Goal: Task Accomplishment & Management: Complete application form

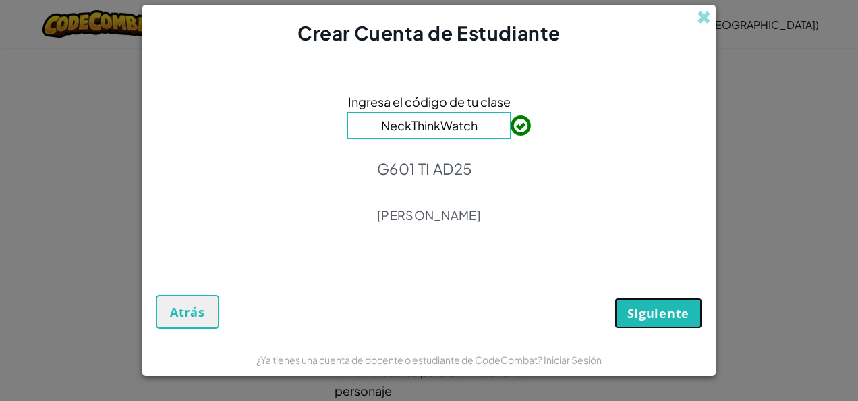
click at [648, 302] on button "Siguiente" at bounding box center [659, 313] width 88 height 31
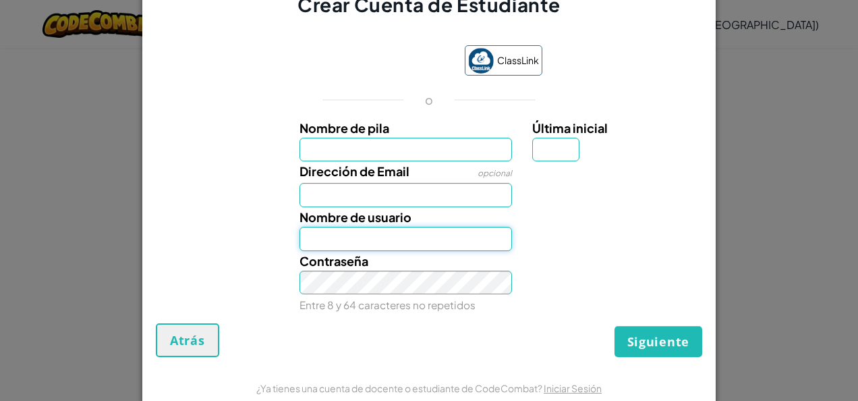
type input "[PERSON_NAME][DEMOGRAPHIC_DATA]asb."
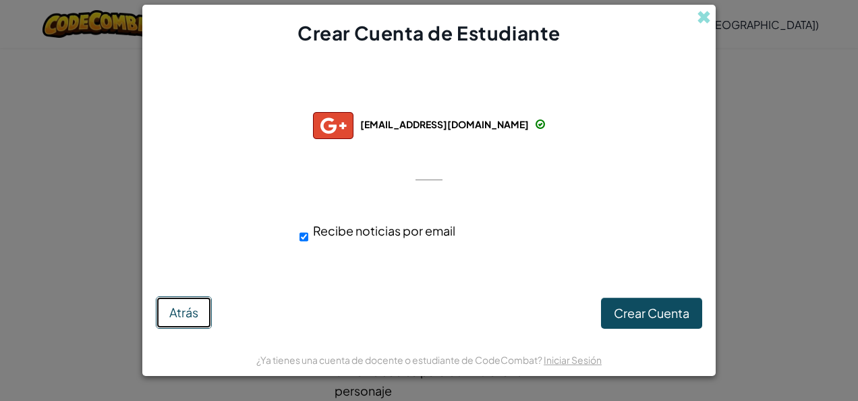
click at [173, 302] on button "Atrás" at bounding box center [184, 312] width 56 height 32
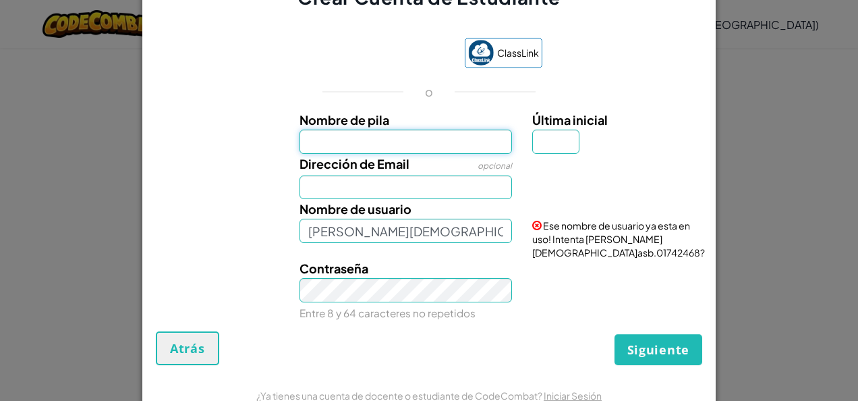
click at [379, 143] on input "Nombre de pila" at bounding box center [406, 142] width 213 height 24
type input "[DEMOGRAPHIC_DATA]"
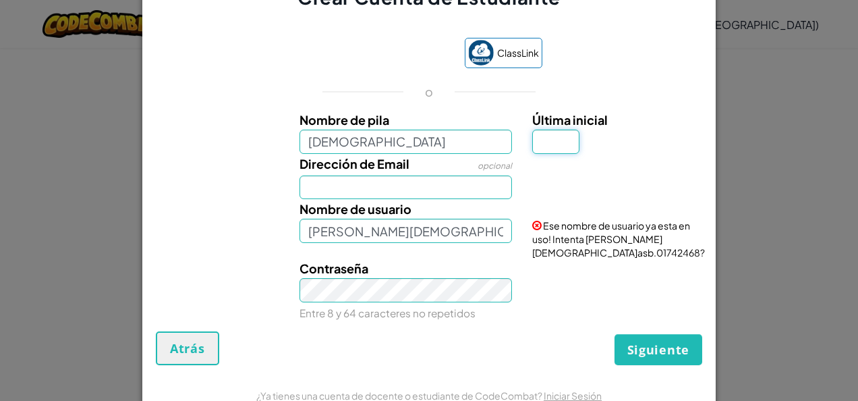
type input "S"
type input "[EMAIL_ADDRESS][DOMAIN_NAME]"
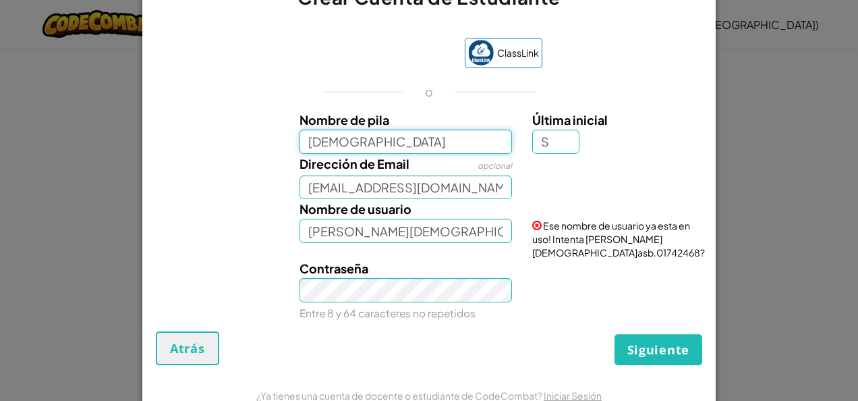
type input "[DEMOGRAPHIC_DATA]"
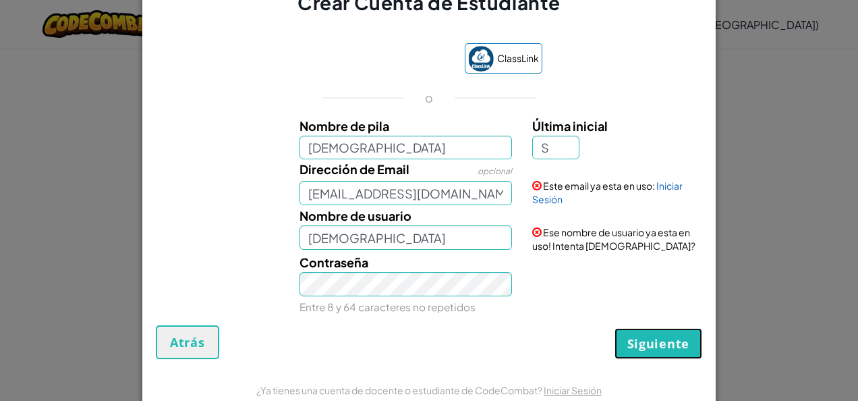
click at [627, 337] on span "Siguiente" at bounding box center [658, 343] width 62 height 16
click at [624, 337] on button "Crear Cuenta" at bounding box center [646, 343] width 112 height 31
click at [476, 194] on input "[EMAIL_ADDRESS][DOMAIN_NAME]" at bounding box center [406, 193] width 213 height 24
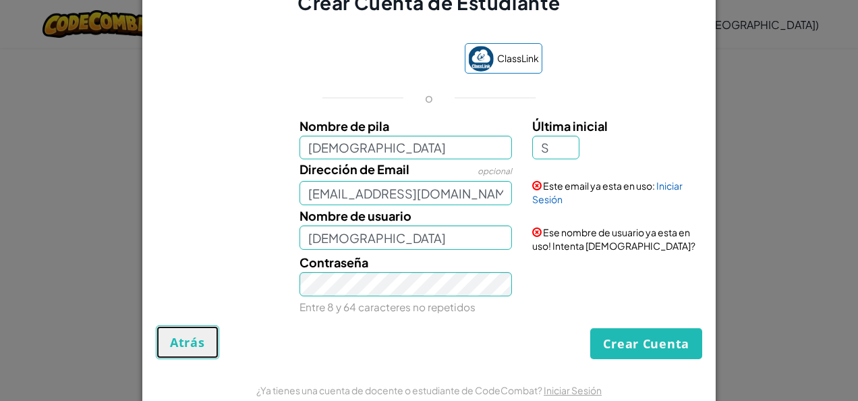
click at [204, 343] on button "Atrás" at bounding box center [187, 342] width 63 height 34
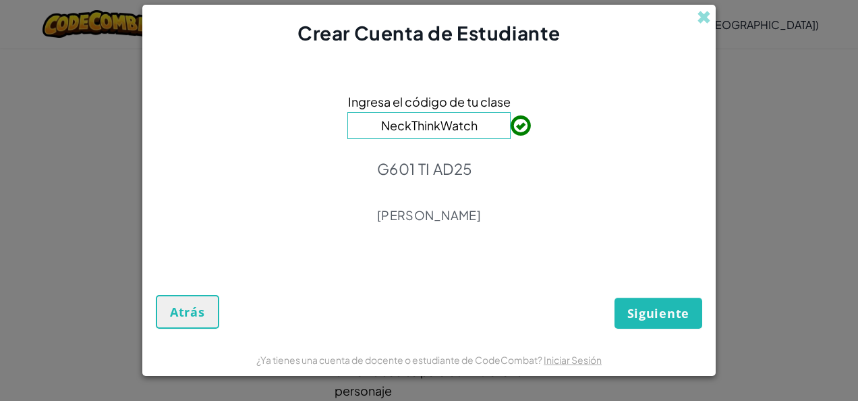
click at [344, 254] on div "Ingresa el código de tu clase NeckThinkWatch G601 TI AD25 [PERSON_NAME]" at bounding box center [429, 161] width 546 height 203
click at [641, 306] on span "Siguiente" at bounding box center [658, 313] width 62 height 16
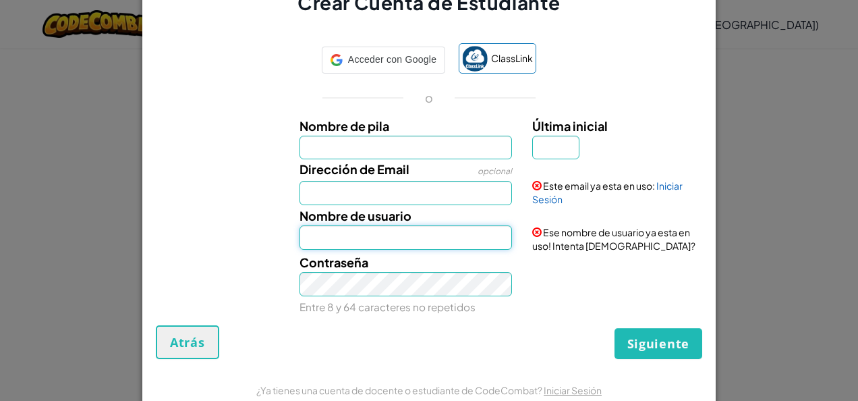
type input "[DEMOGRAPHIC_DATA]"
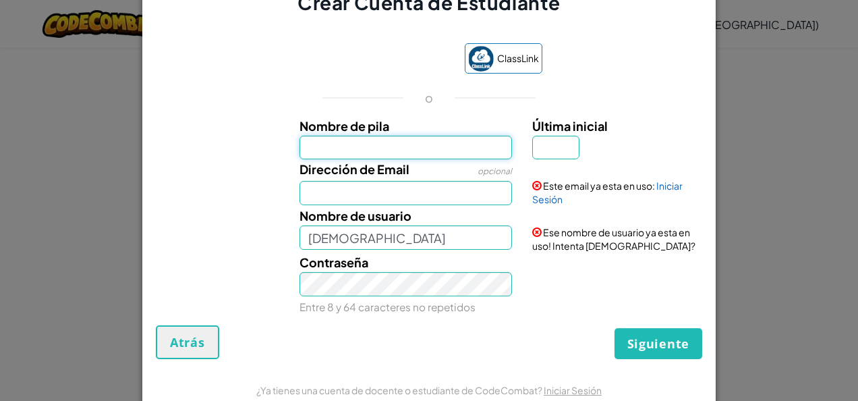
click at [424, 150] on input "Nombre de pila" at bounding box center [406, 148] width 213 height 24
type input "[DEMOGRAPHIC_DATA]"
type input "S"
type input "[EMAIL_ADDRESS][DOMAIN_NAME]"
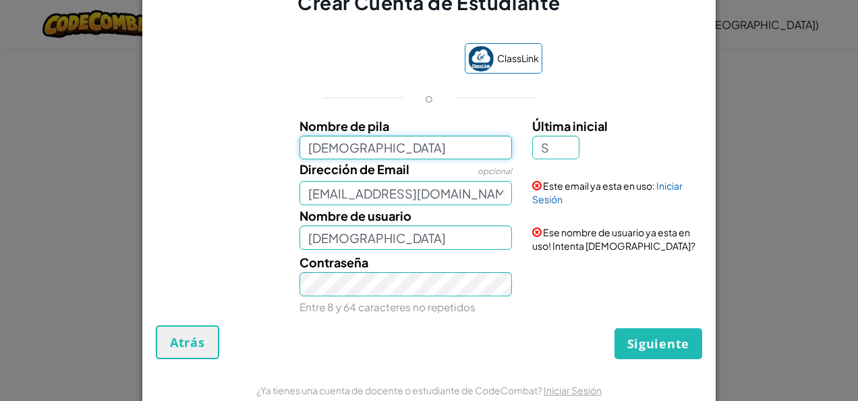
type input "[DEMOGRAPHIC_DATA]"
click at [647, 341] on span "Siguiente" at bounding box center [658, 343] width 62 height 16
click at [647, 341] on button "Crear Cuenta" at bounding box center [646, 343] width 112 height 31
click at [665, 188] on link "Iniciar Sesión" at bounding box center [607, 192] width 150 height 26
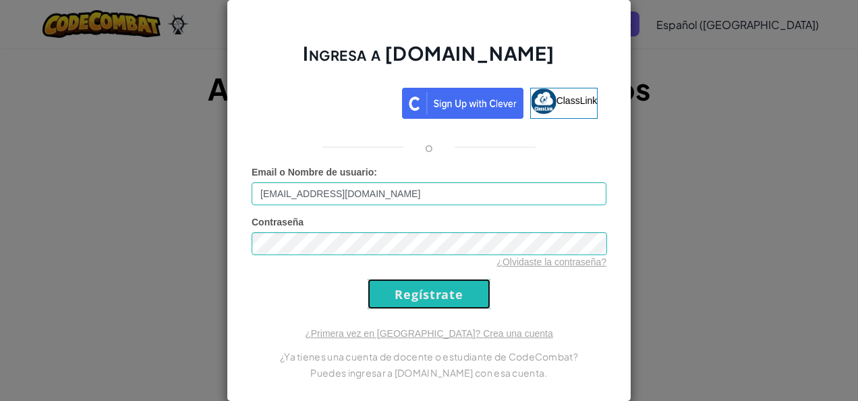
click at [420, 301] on input "Regístrate" at bounding box center [429, 294] width 123 height 30
